Goal: Information Seeking & Learning: Learn about a topic

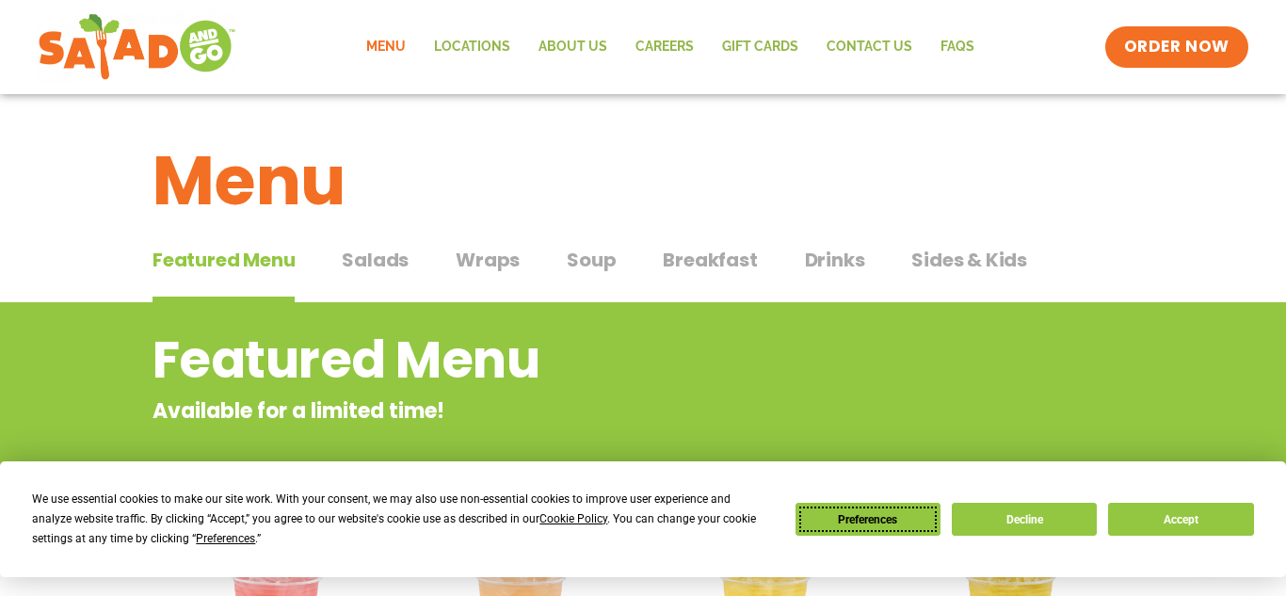
click at [869, 524] on button "Preferences" at bounding box center [868, 519] width 145 height 33
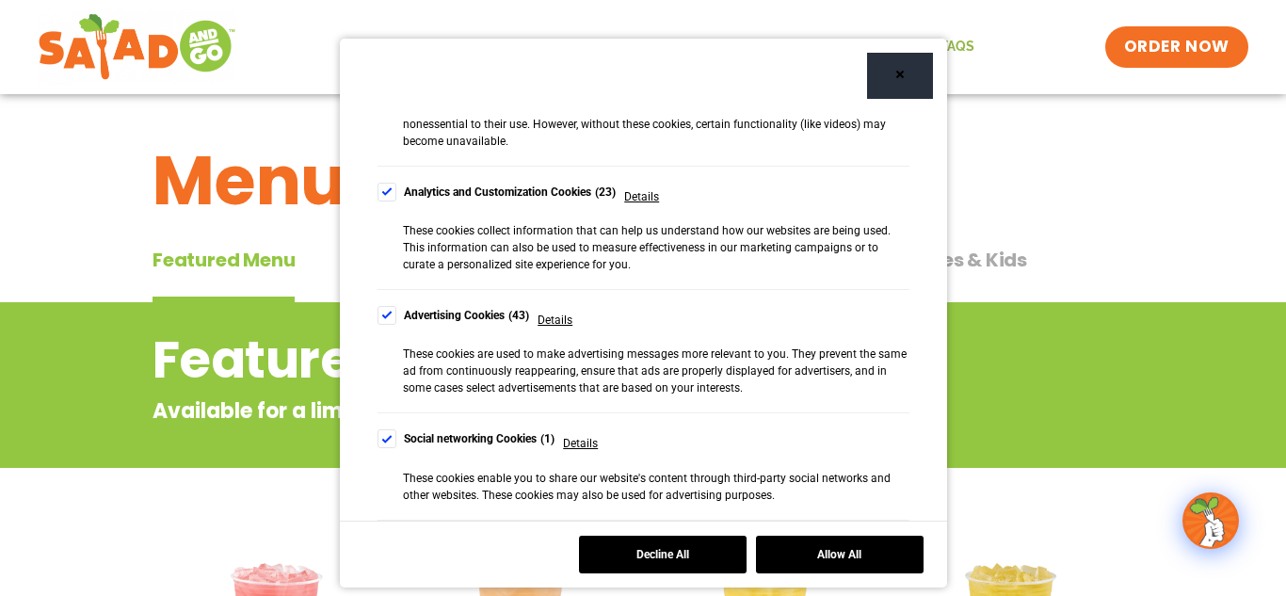
scroll to position [351, 0]
click at [387, 188] on div "Cookie Consent Preferences" at bounding box center [387, 190] width 19 height 19
click at [399, 320] on label "Advertising Cookies 43" at bounding box center [454, 313] width 153 height 19
click at [384, 444] on div "Cookie Consent Preferences" at bounding box center [387, 436] width 19 height 19
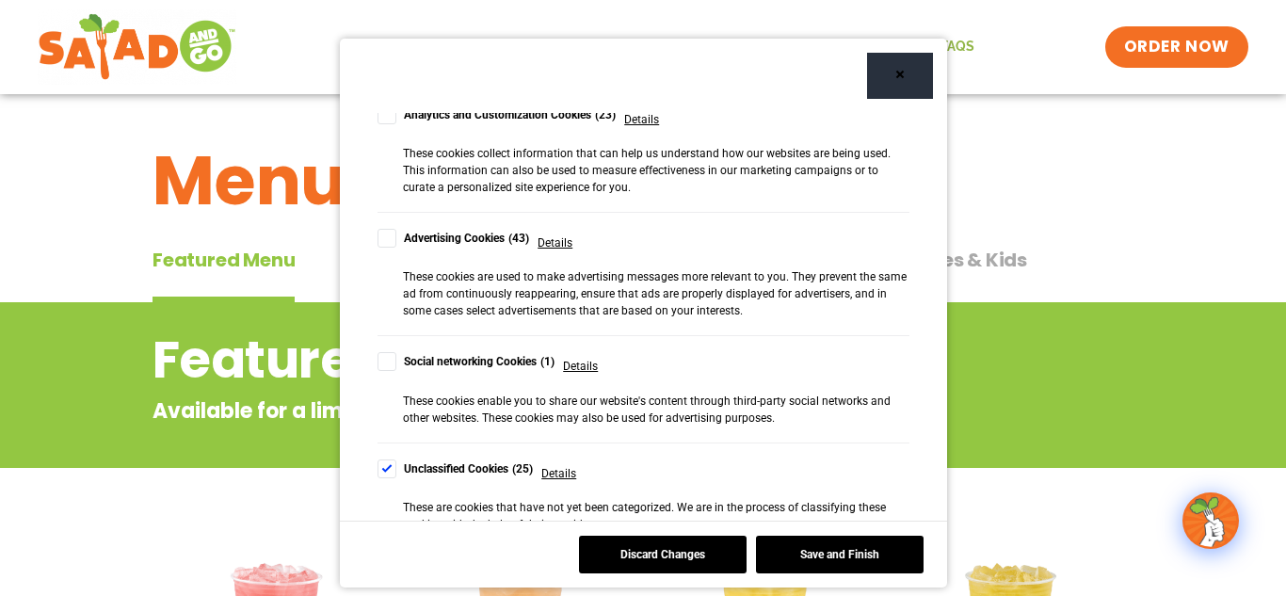
scroll to position [455, 0]
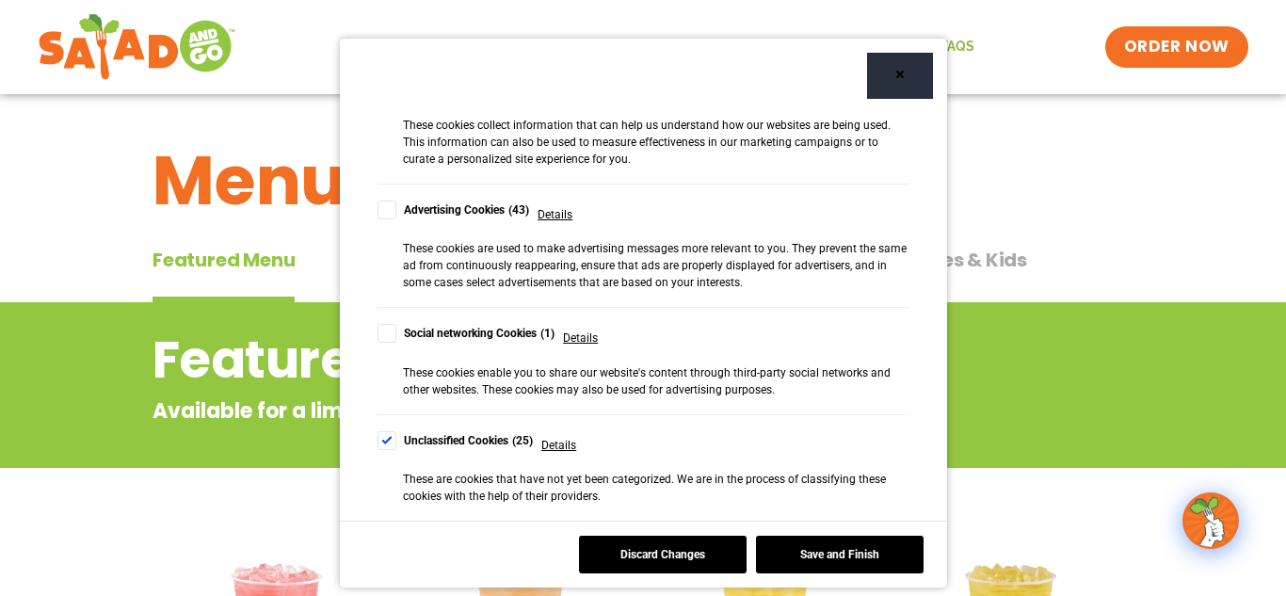
click at [387, 444] on div "Cookie Consent Preferences" at bounding box center [387, 440] width 19 height 19
click at [828, 558] on button "Save and Finish" at bounding box center [840, 555] width 168 height 38
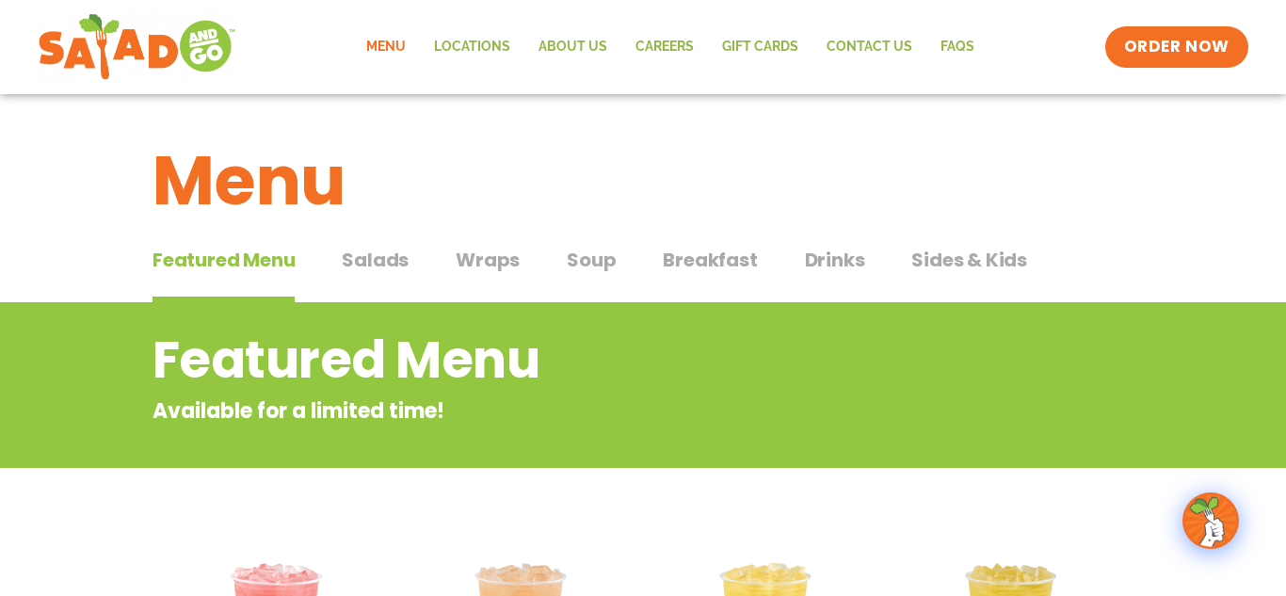
click at [479, 266] on span "Wraps" at bounding box center [488, 260] width 64 height 28
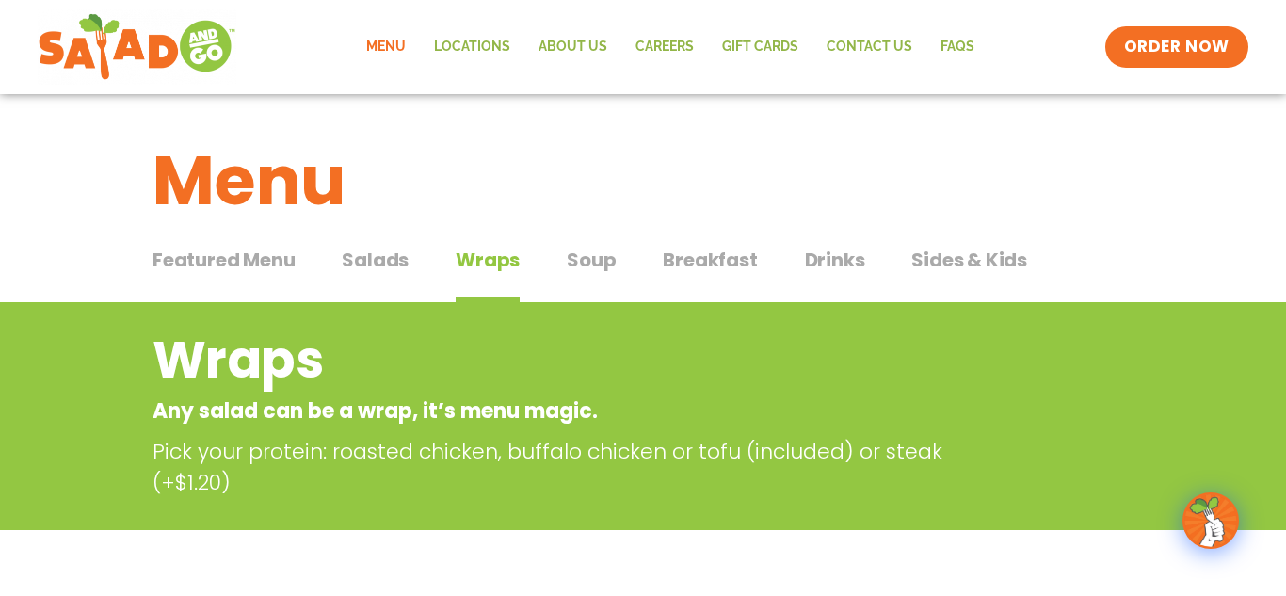
click at [695, 267] on span "Breakfast" at bounding box center [710, 260] width 94 height 28
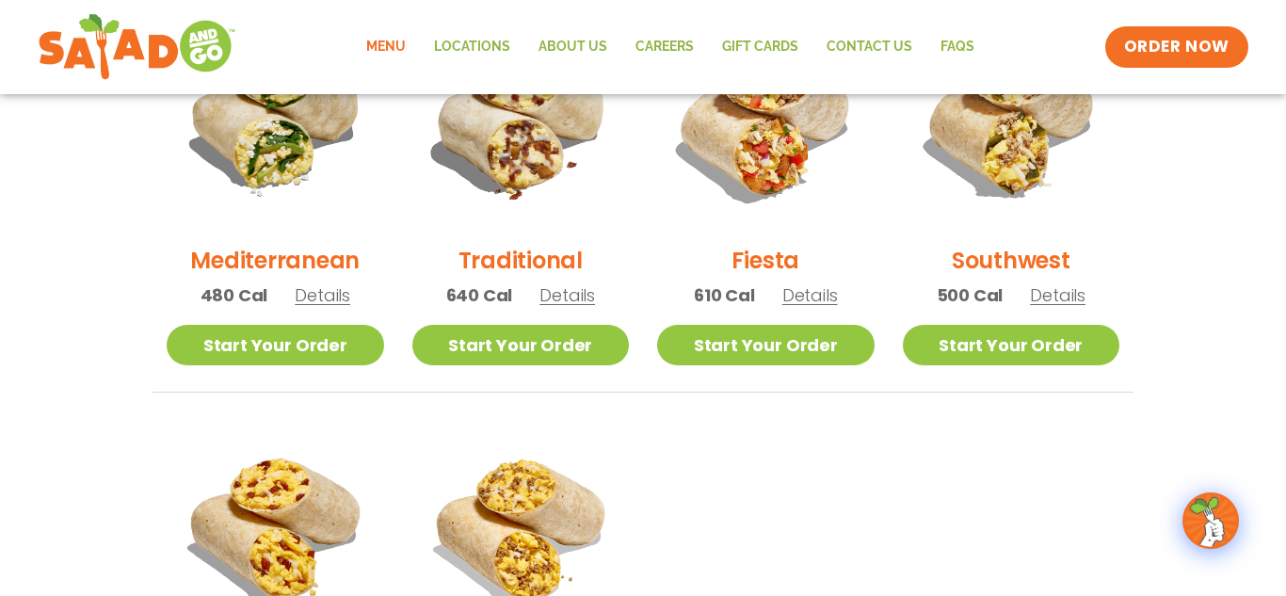
scroll to position [579, 0]
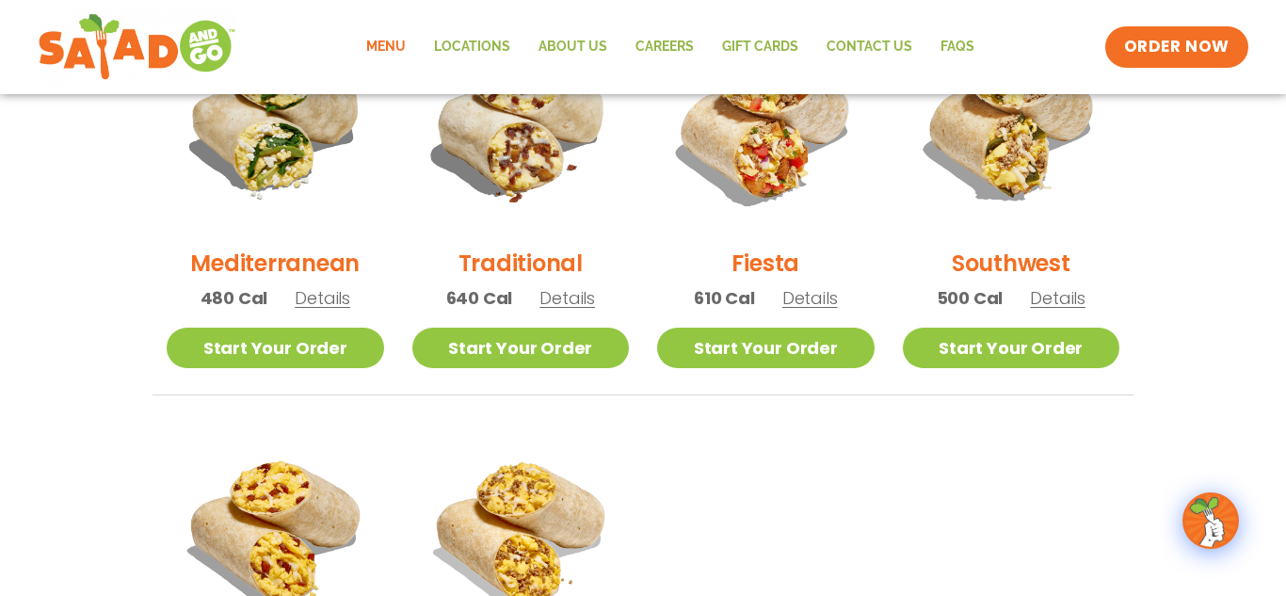
click at [1015, 263] on h2 "Southwest" at bounding box center [1011, 263] width 119 height 33
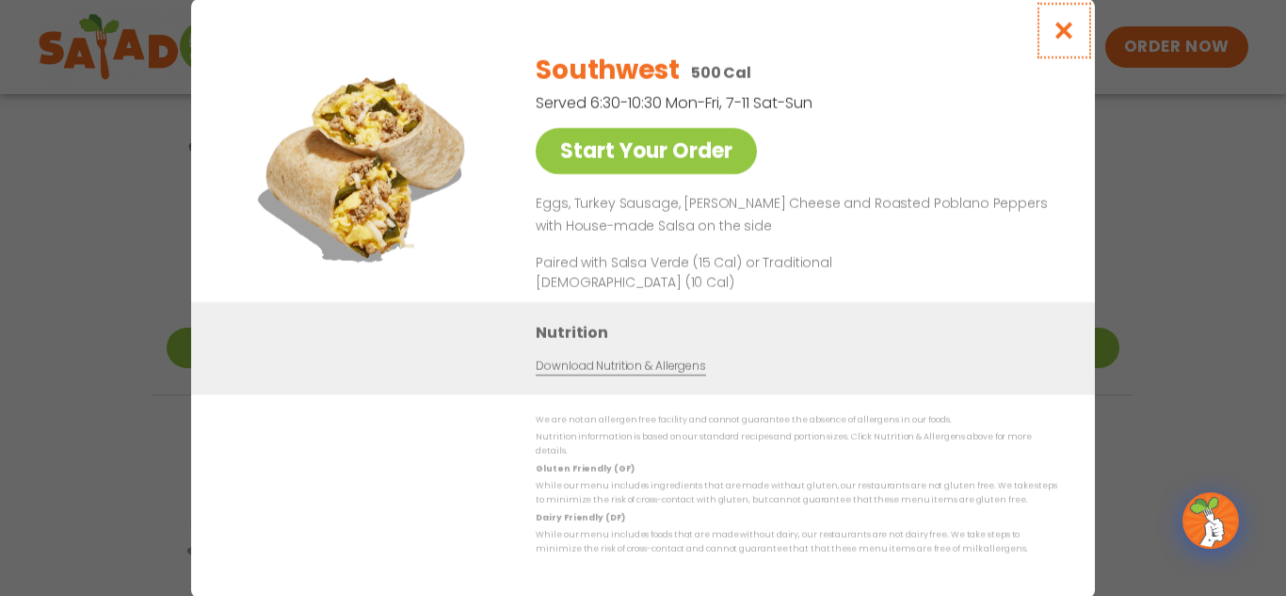
click at [1064, 34] on icon "Close modal" at bounding box center [1065, 31] width 24 height 20
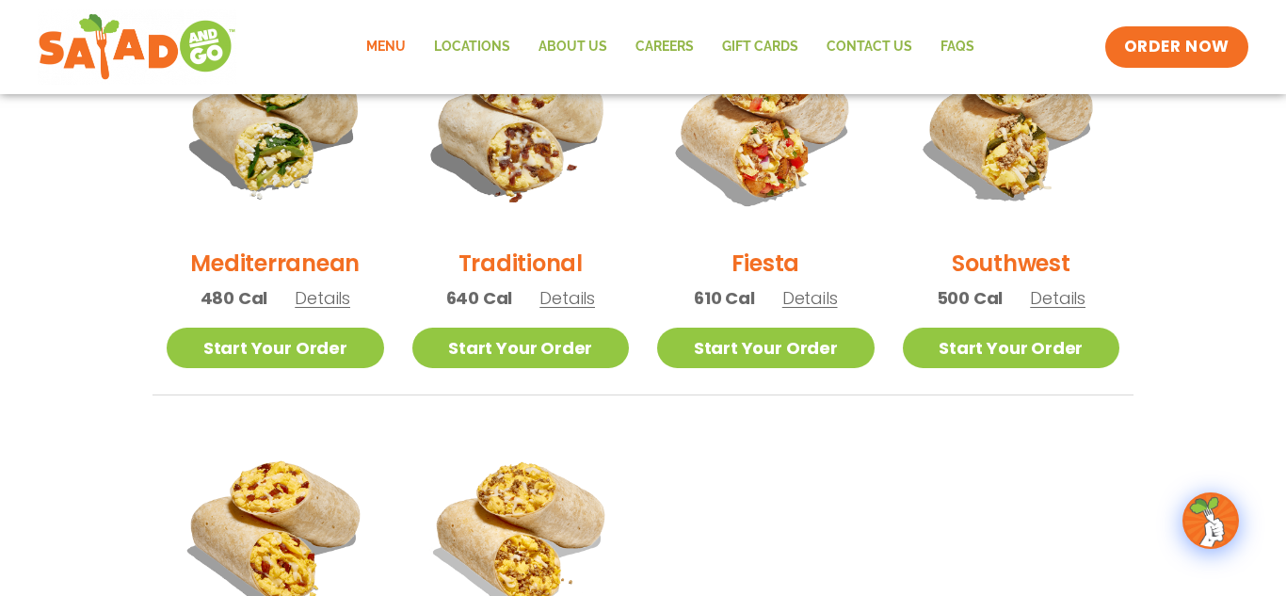
click at [769, 263] on h2 "Fiesta" at bounding box center [766, 263] width 68 height 33
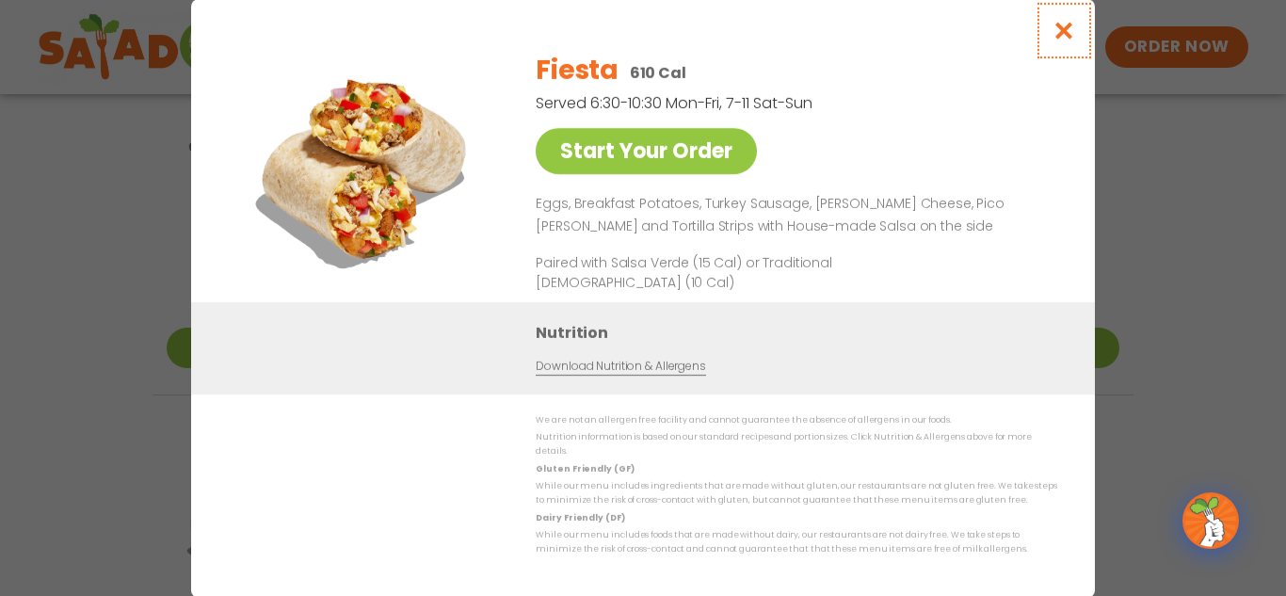
drag, startPoint x: 1065, startPoint y: 30, endPoint x: 1023, endPoint y: 145, distance: 122.1
click at [1023, 145] on div "Start Your Order Fiesta 610 Cal Served 6:30-10:30 Mon-Fri, 7-11 Sat-Sun Start Y…" at bounding box center [643, 298] width 904 height 599
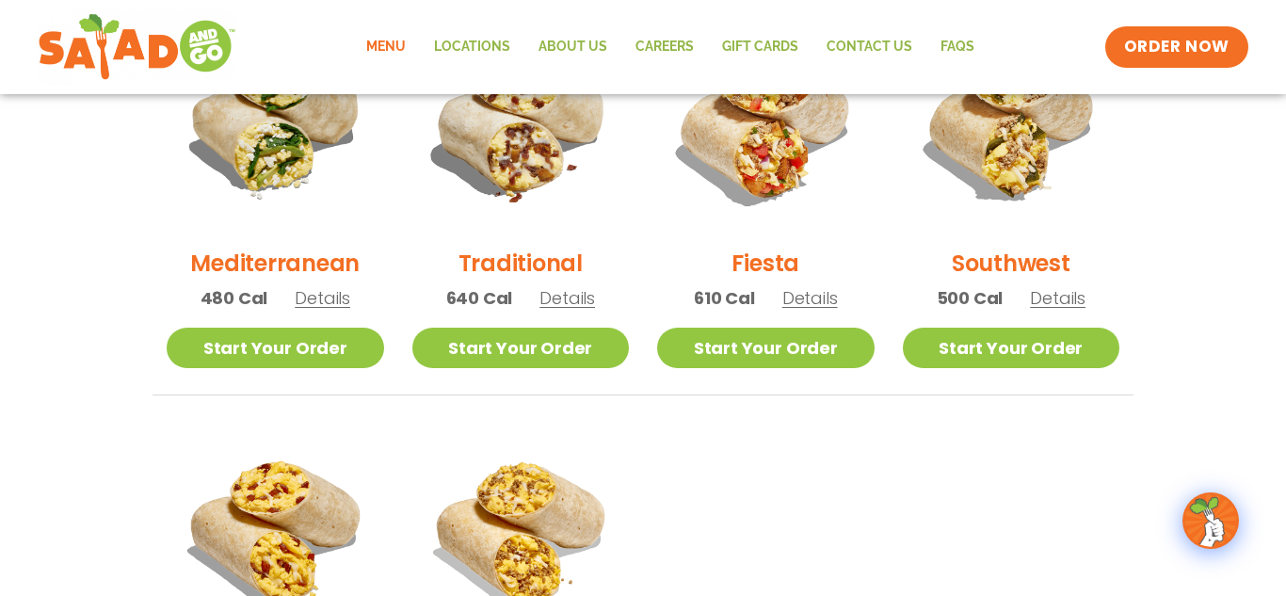
click at [534, 263] on h2 "Traditional" at bounding box center [521, 263] width 124 height 33
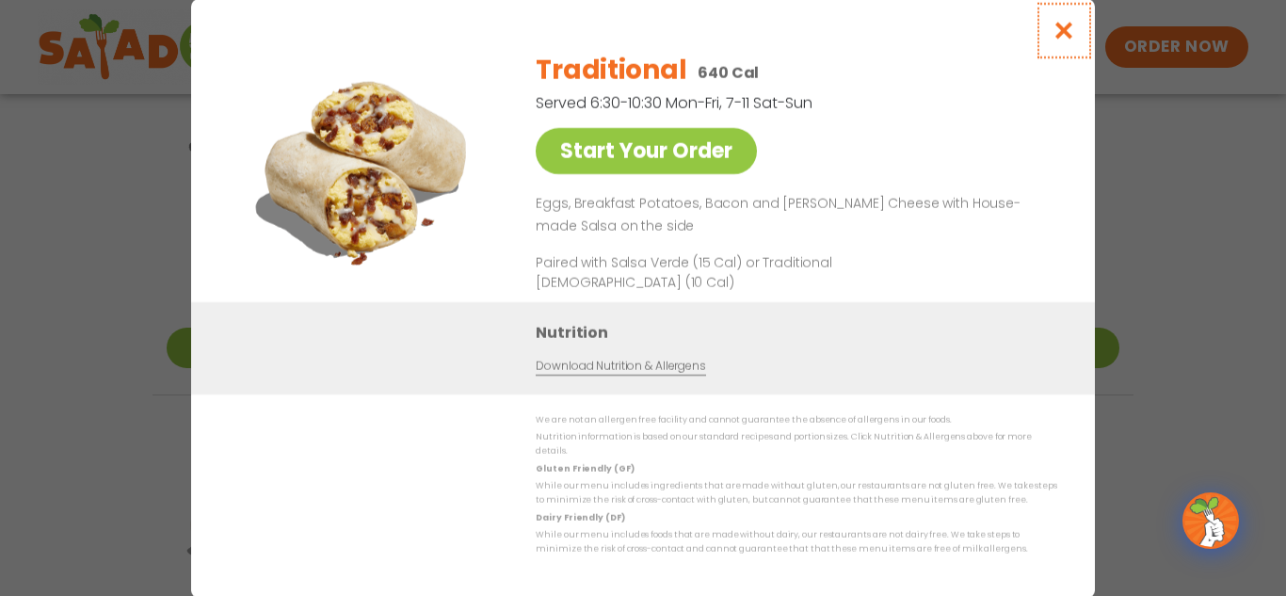
click at [1070, 36] on icon "Close modal" at bounding box center [1065, 31] width 24 height 20
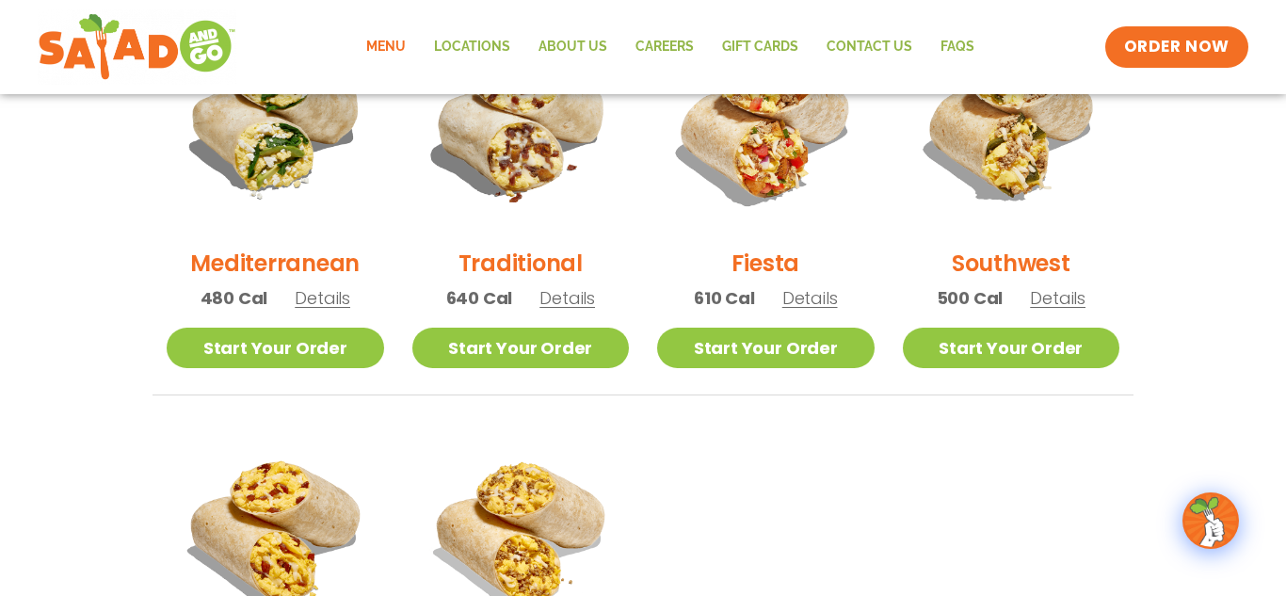
click at [291, 263] on h2 "Mediterranean" at bounding box center [274, 263] width 169 height 33
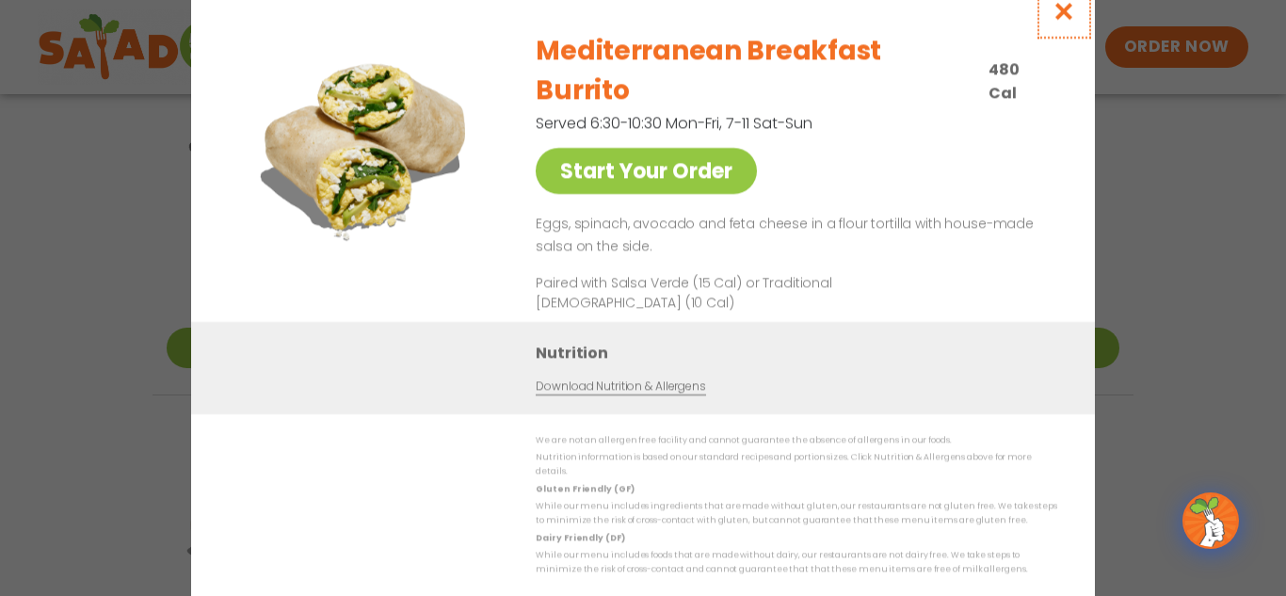
click at [1062, 21] on icon "Close modal" at bounding box center [1065, 11] width 24 height 20
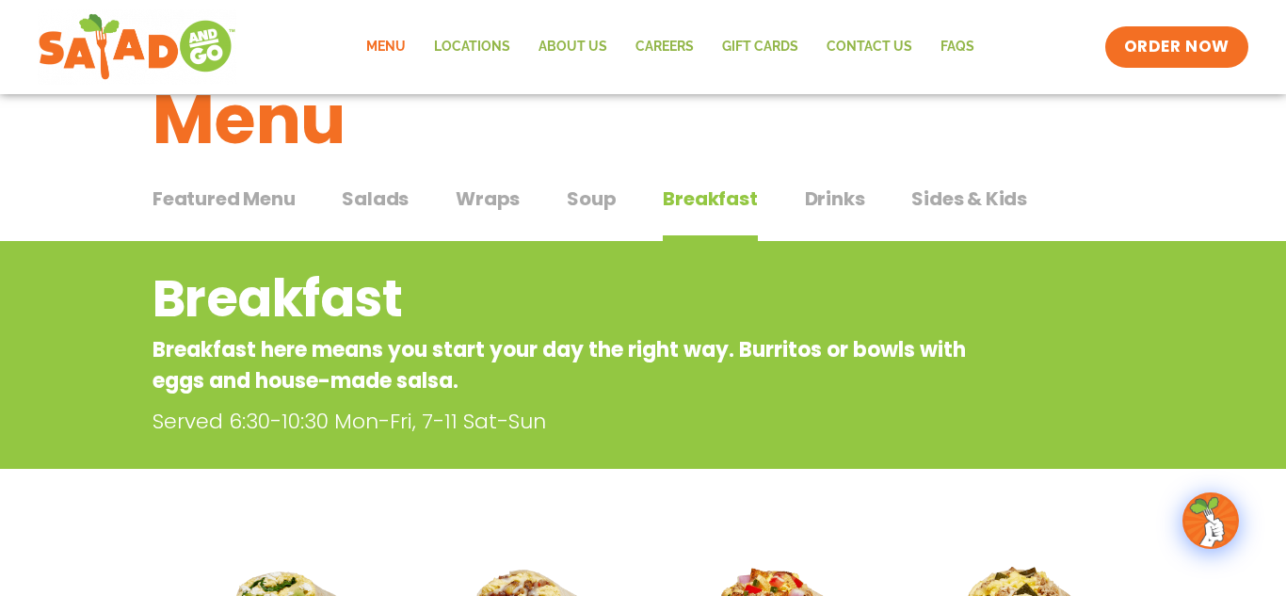
scroll to position [0, 0]
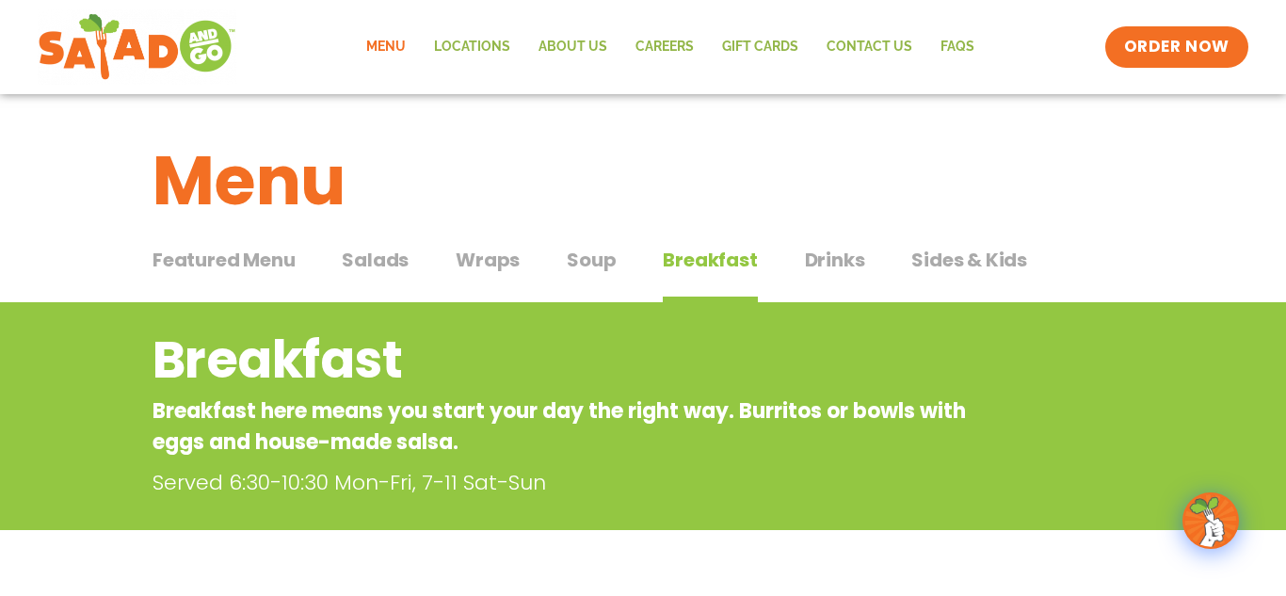
click at [595, 256] on span "Soup" at bounding box center [591, 260] width 49 height 28
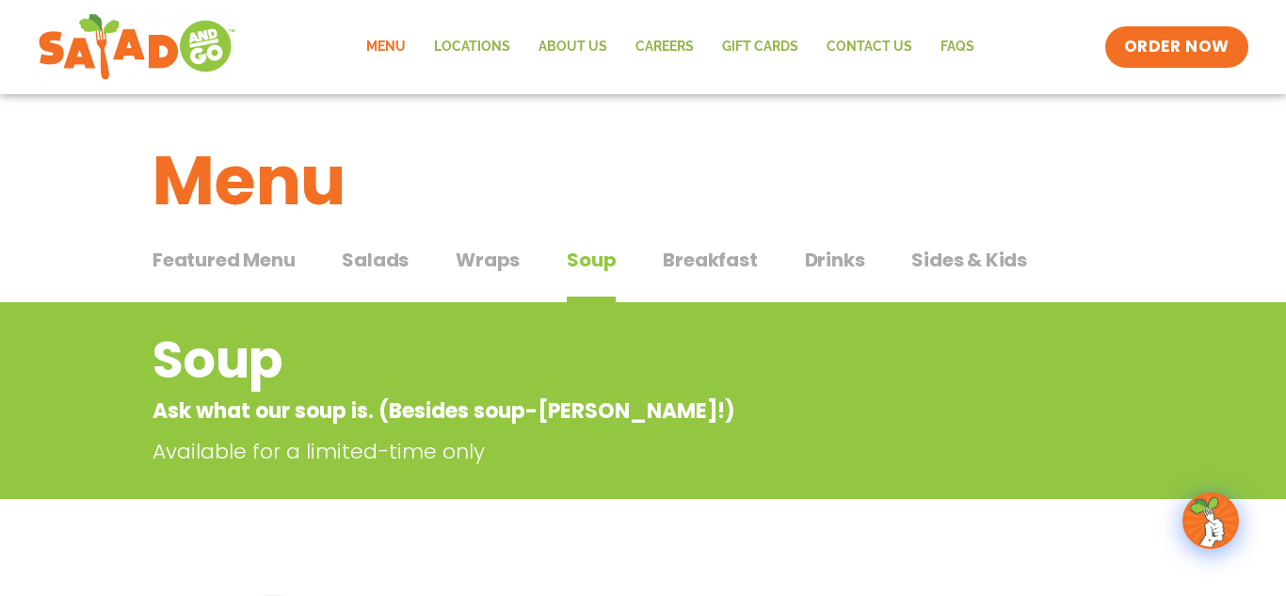
click at [381, 260] on span "Salads" at bounding box center [375, 260] width 67 height 28
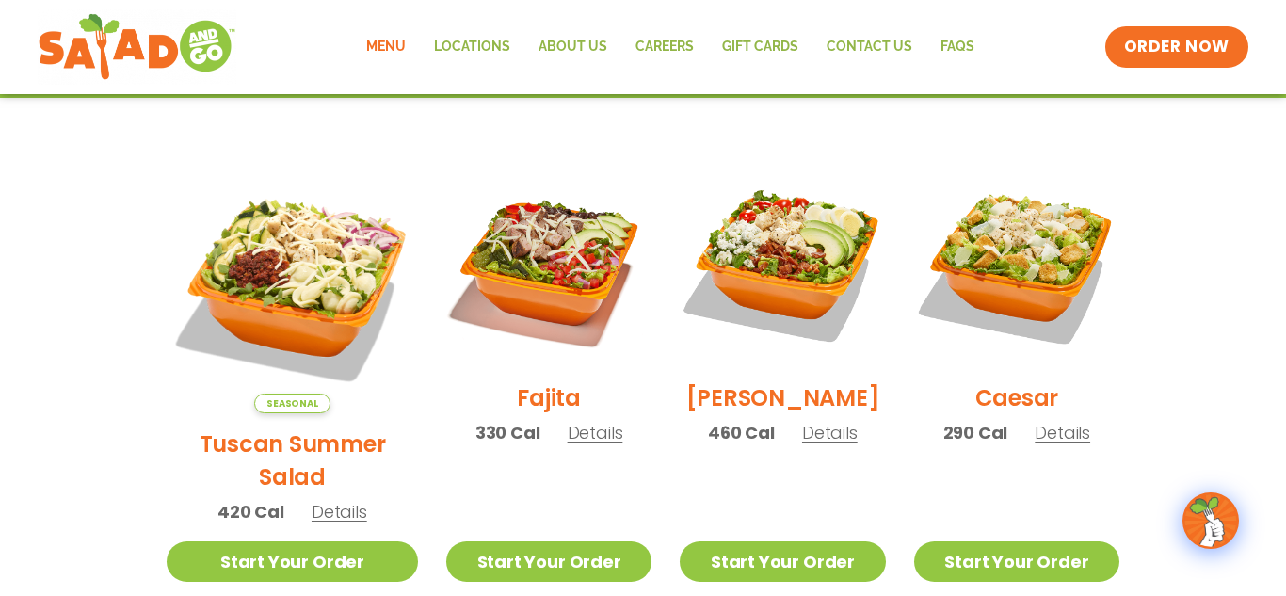
scroll to position [460, 0]
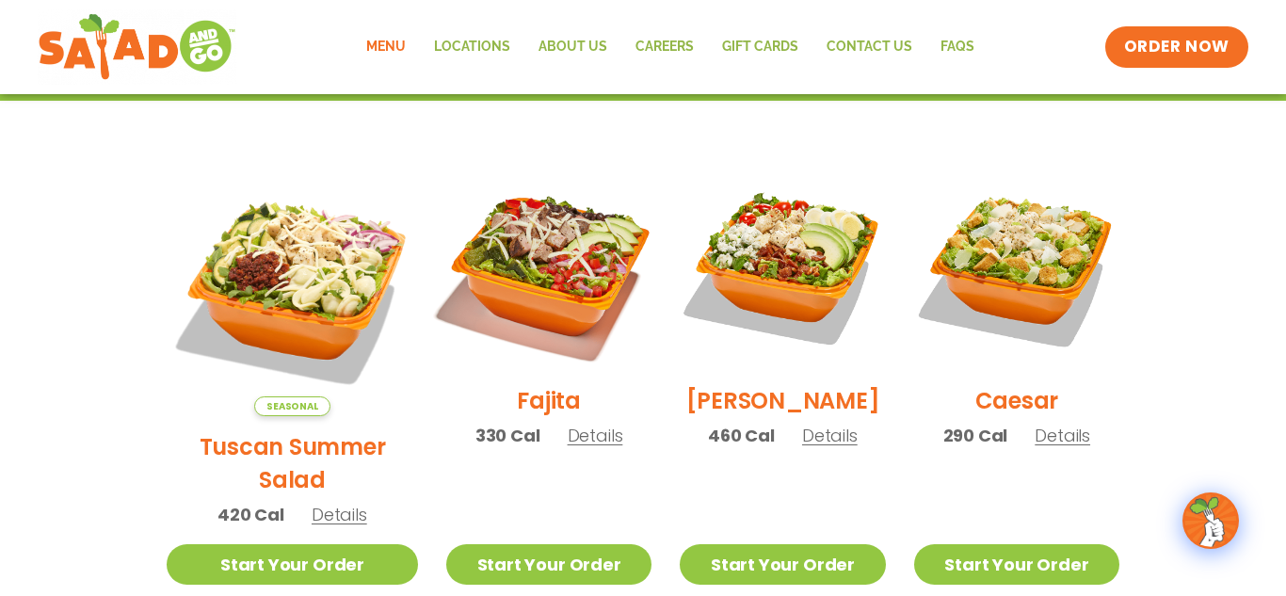
click at [512, 323] on img at bounding box center [548, 267] width 241 height 241
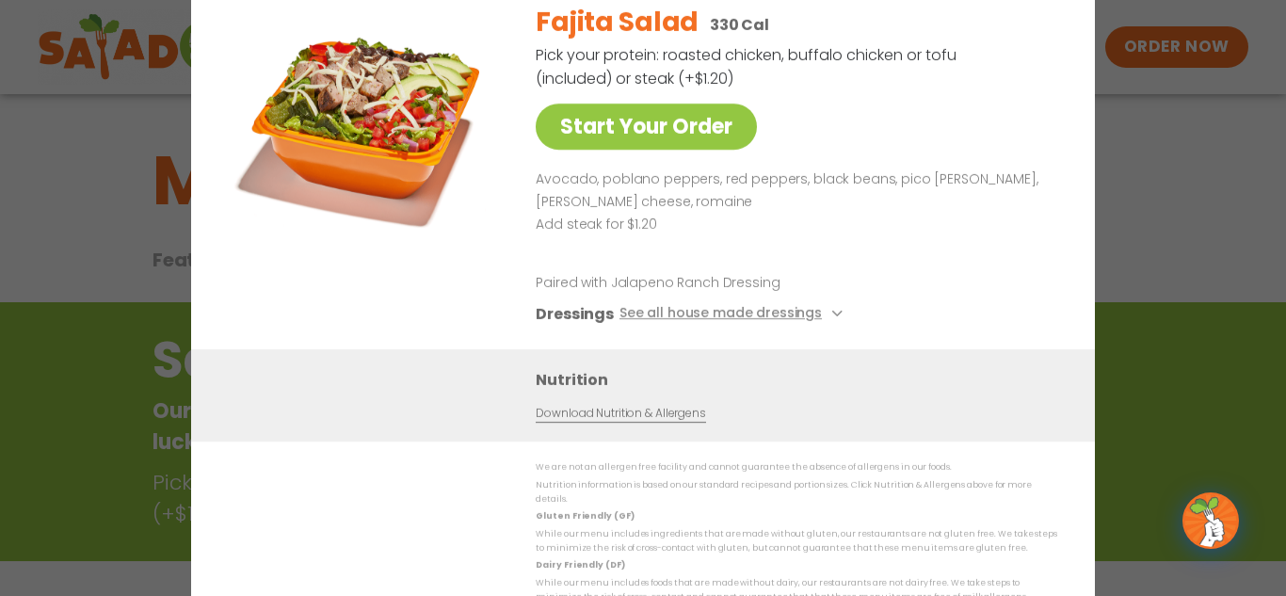
click at [1285, 244] on div "Start Your Order Fajita Salad 330 Cal Pick your protein: roasted chicken, buffa…" at bounding box center [643, 298] width 1286 height 596
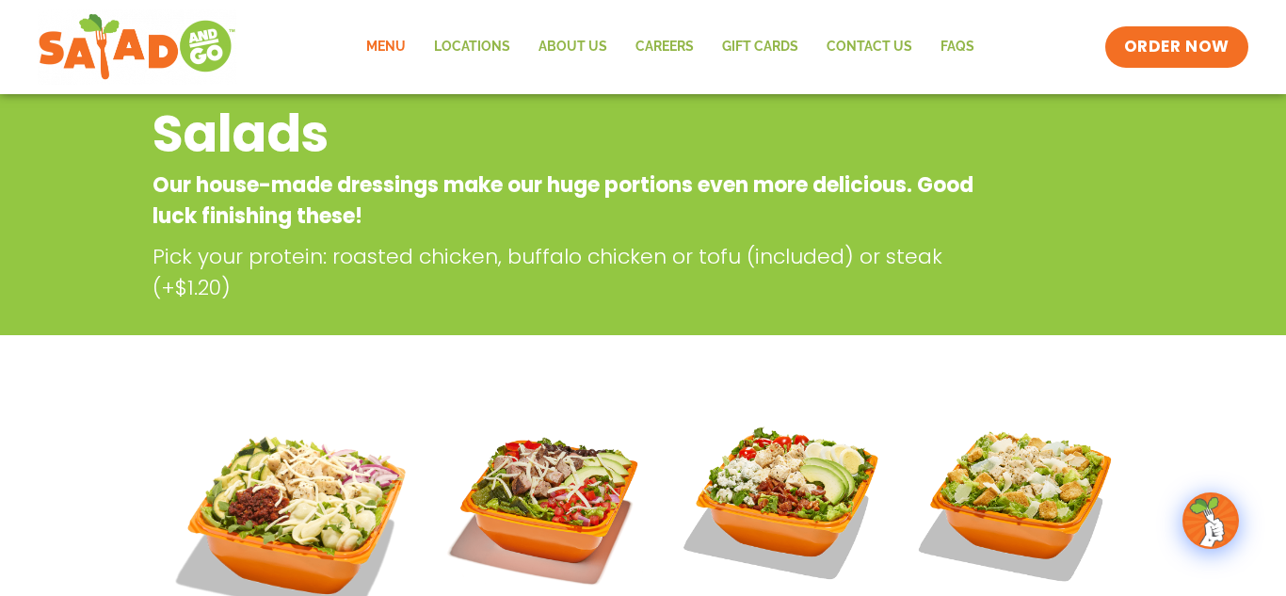
scroll to position [302, 0]
